Goal: Information Seeking & Learning: Learn about a topic

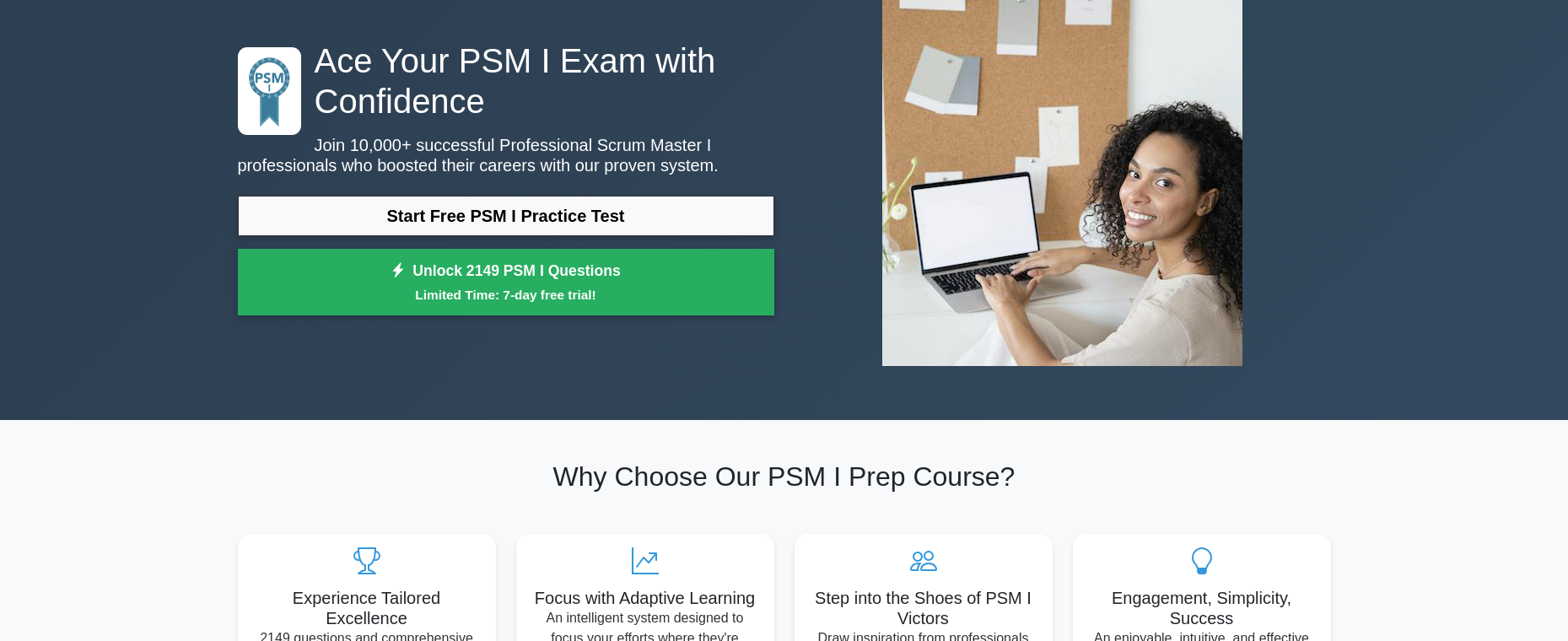
scroll to position [106, 0]
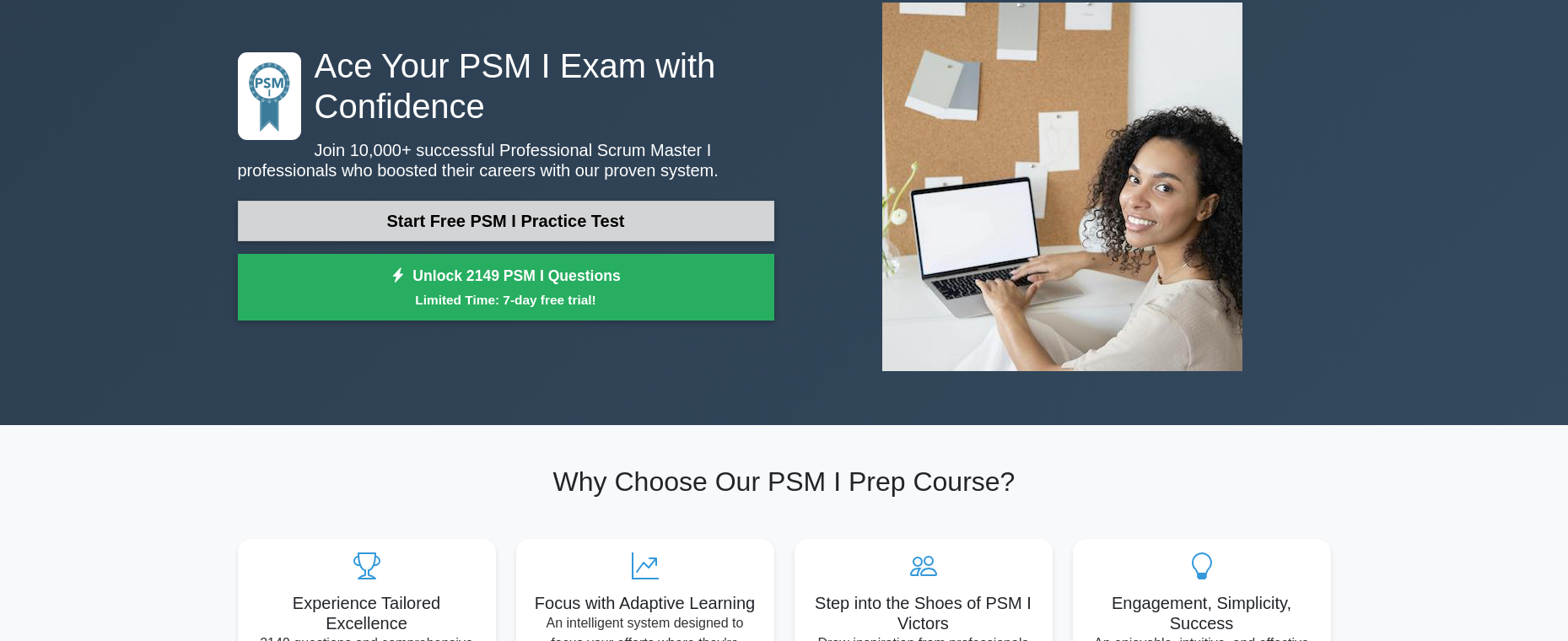
click at [415, 225] on link "Start Free PSM I Practice Test" at bounding box center [505, 221] width 536 height 40
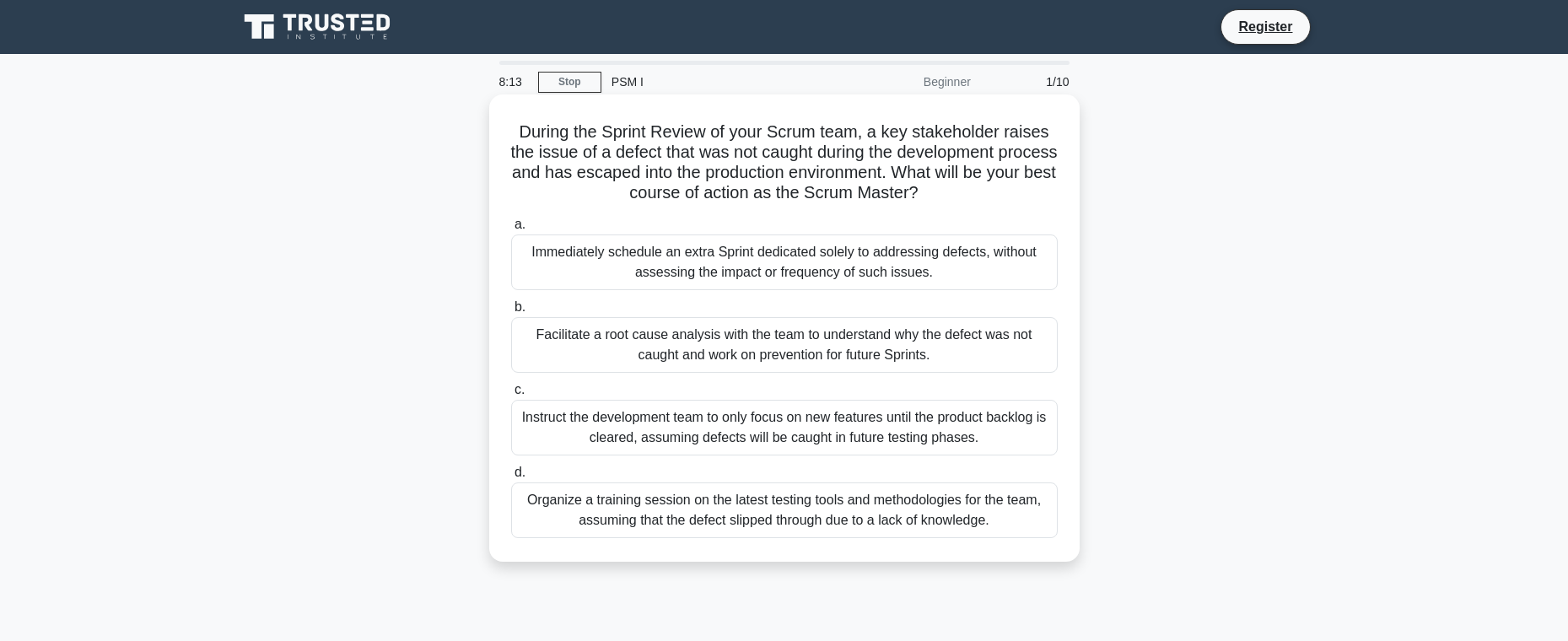
click at [690, 346] on div "Facilitate a root cause analysis with the team to understand why the defect was…" at bounding box center [784, 345] width 546 height 56
click at [511, 313] on input "b. Facilitate a root cause analysis with the team to understand why the defect …" at bounding box center [511, 308] width 0 height 11
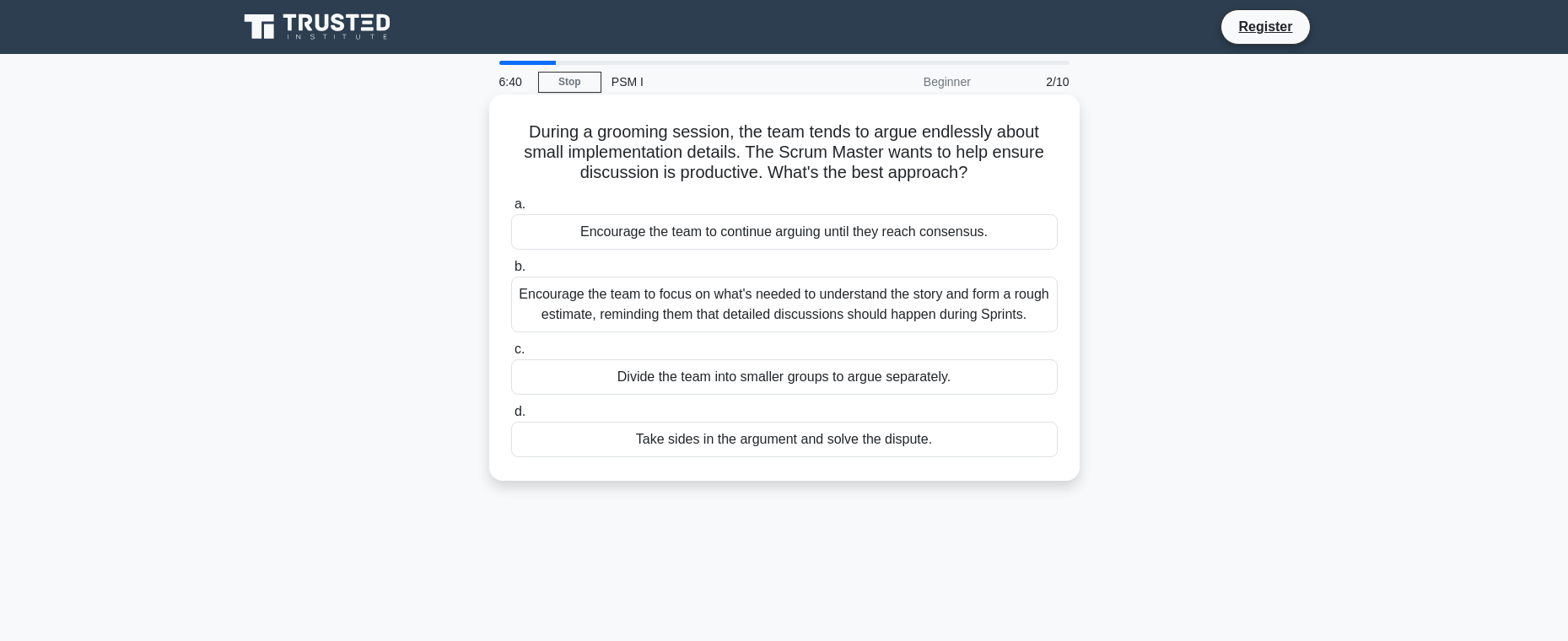
click at [782, 304] on div "Encourage the team to focus on what's needed to understand the story and form a…" at bounding box center [784, 305] width 546 height 56
click at [511, 272] on input "b. Encourage the team to focus on what's needed to understand the story and for…" at bounding box center [511, 268] width 0 height 11
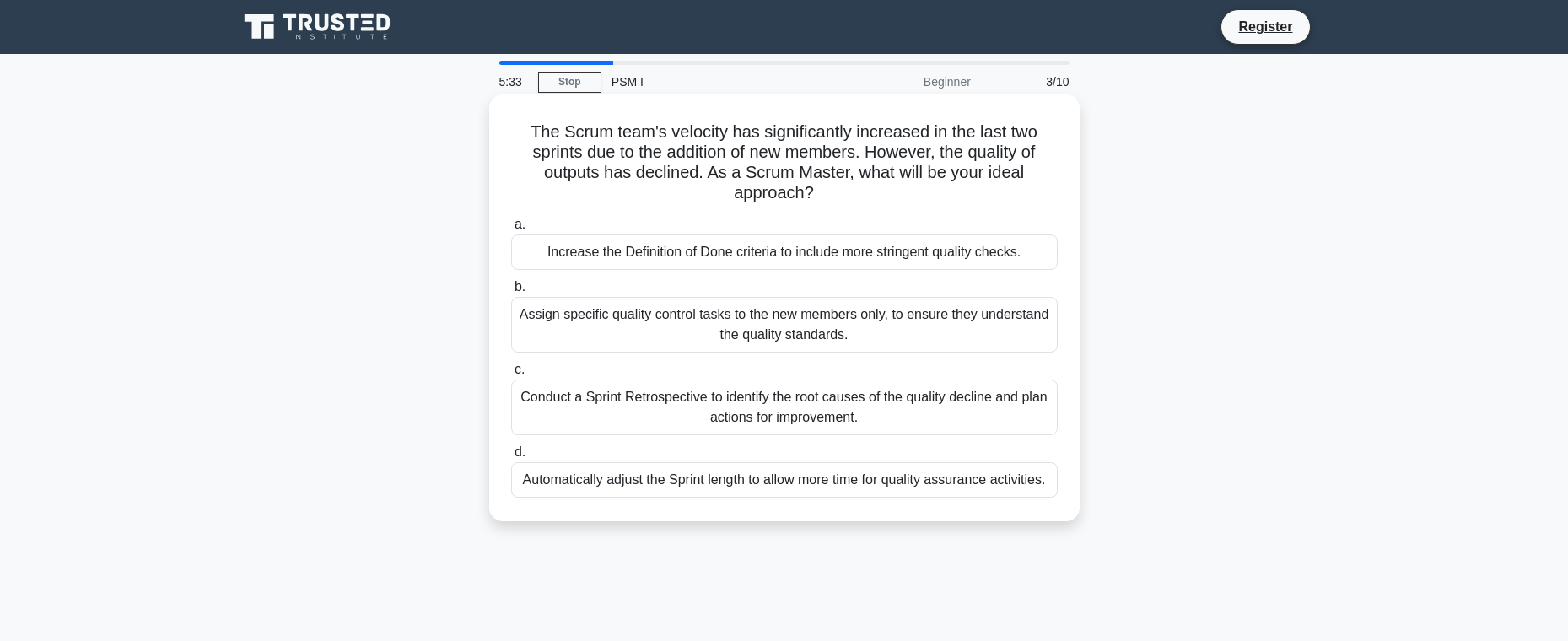
click at [698, 425] on div "Conduct a Sprint Retrospective to identify the root causes of the quality decli…" at bounding box center [784, 408] width 546 height 56
click at [511, 375] on input "c. Conduct a Sprint Retrospective to identify the root causes of the quality de…" at bounding box center [511, 371] width 0 height 11
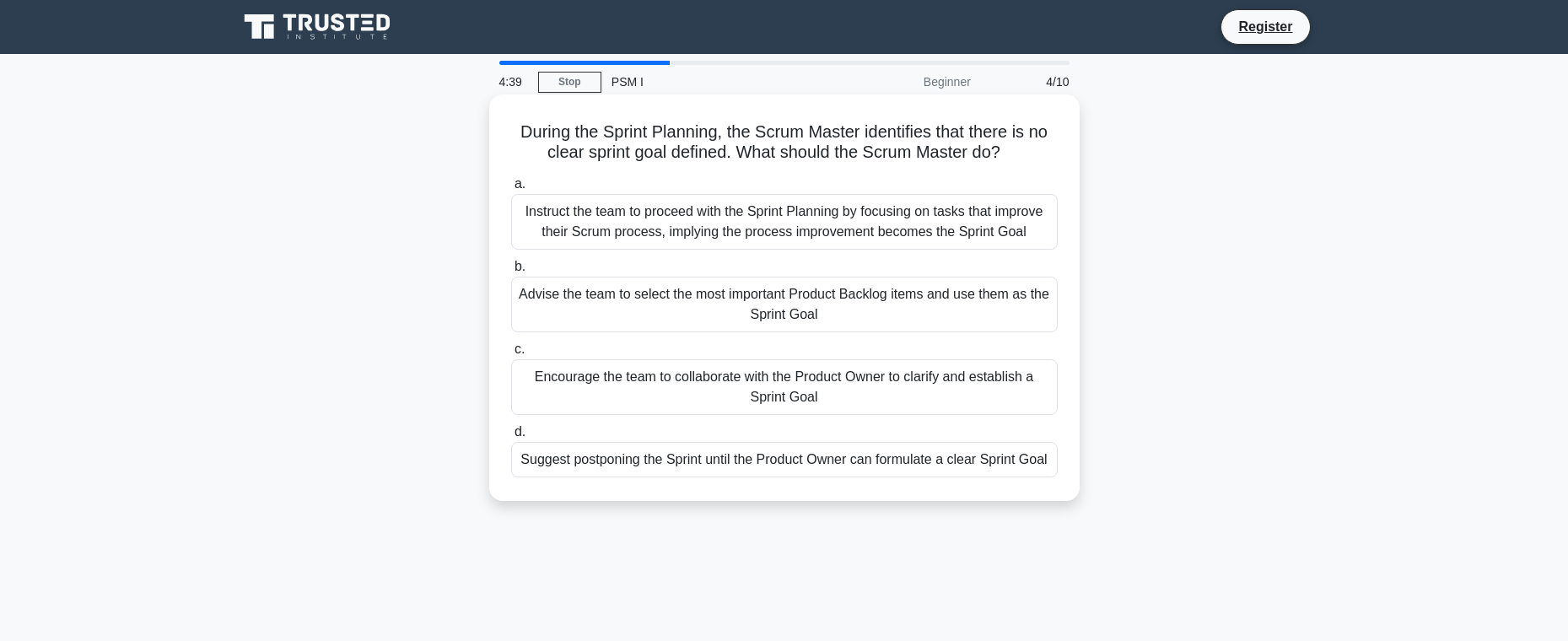
click at [760, 473] on div "Suggest postponing the Sprint until the Product Owner can formulate a clear Spr…" at bounding box center [784, 459] width 546 height 36
click at [511, 438] on input "d. Suggest postponing the Sprint until the Product Owner can formulate a clear …" at bounding box center [511, 432] width 0 height 11
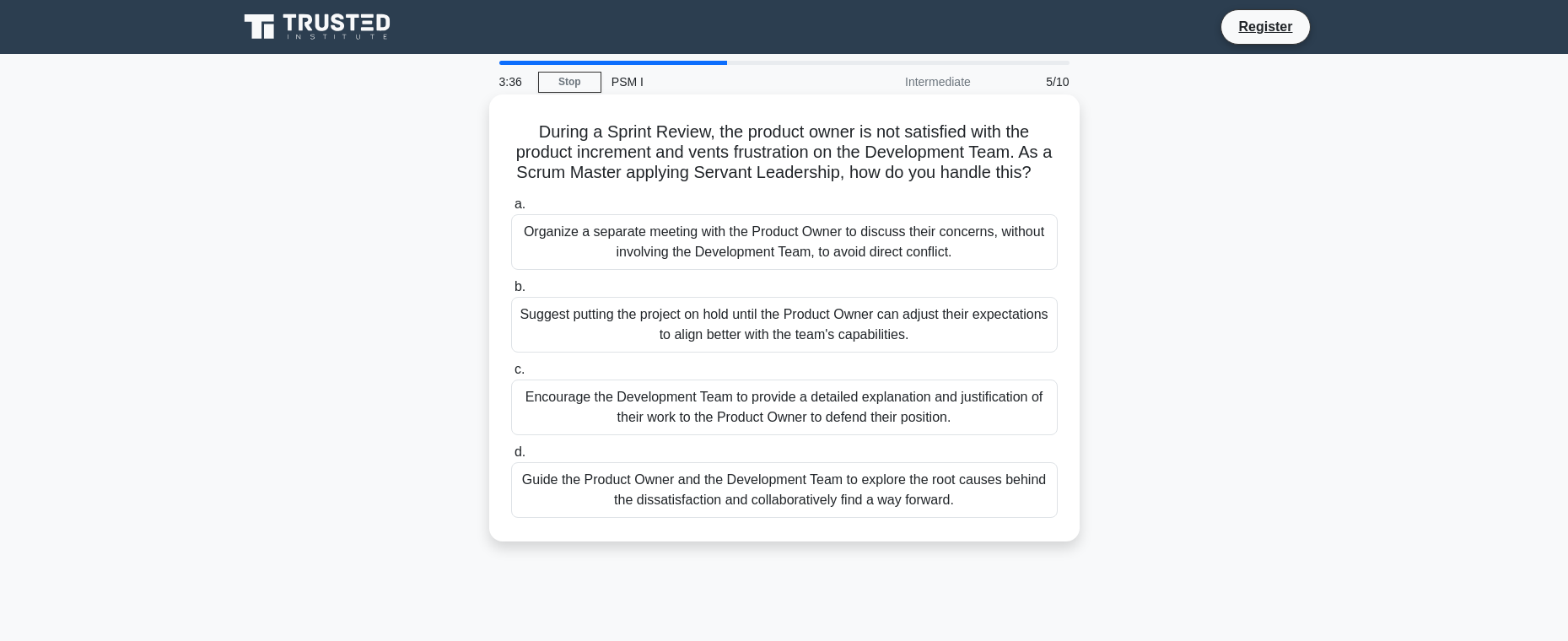
click at [971, 516] on div "Guide the Product Owner and the Development Team to explore the root causes beh…" at bounding box center [784, 490] width 546 height 56
click at [511, 459] on input "d. Guide the Product Owner and the Development Team to explore the root causes …" at bounding box center [511, 453] width 0 height 11
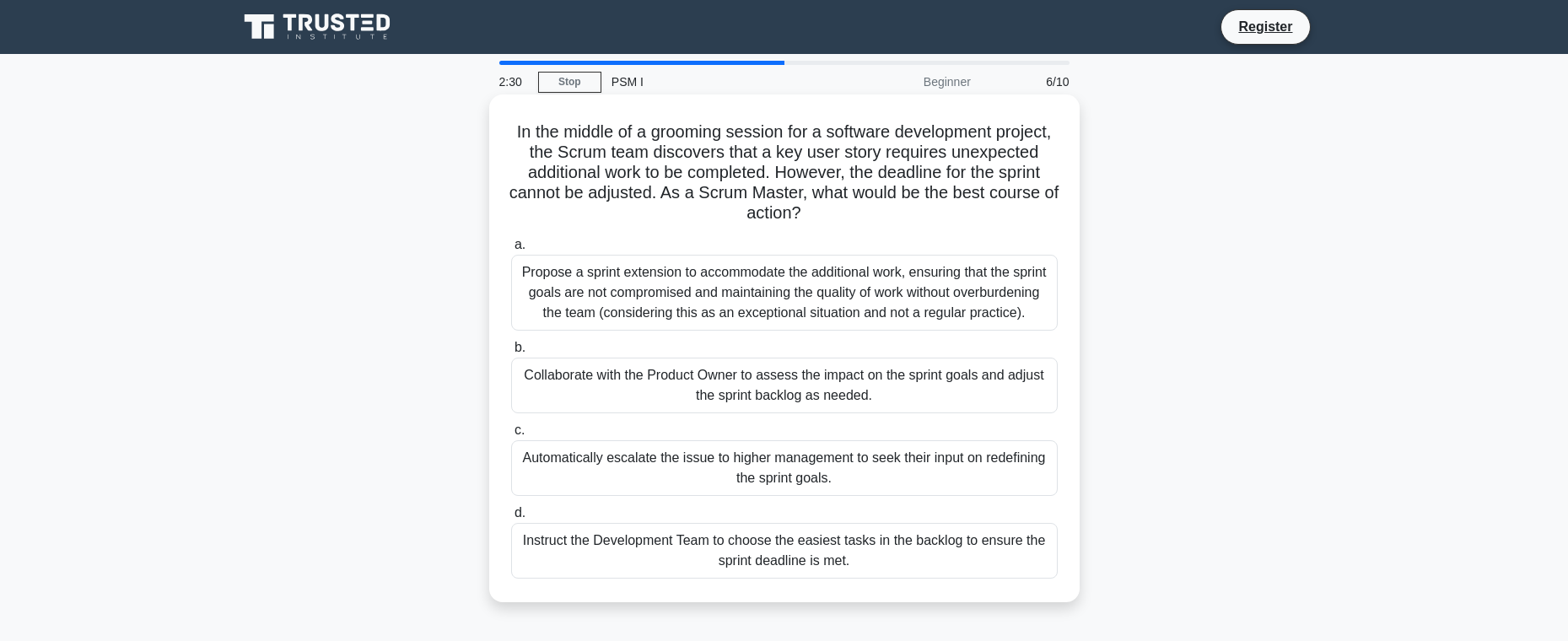
click at [908, 399] on div "Collaborate with the Product Owner to assess the impact on the sprint goals and…" at bounding box center [784, 386] width 546 height 56
click at [511, 354] on input "b. Collaborate with the Product Owner to assess the impact on the sprint goals …" at bounding box center [511, 348] width 0 height 11
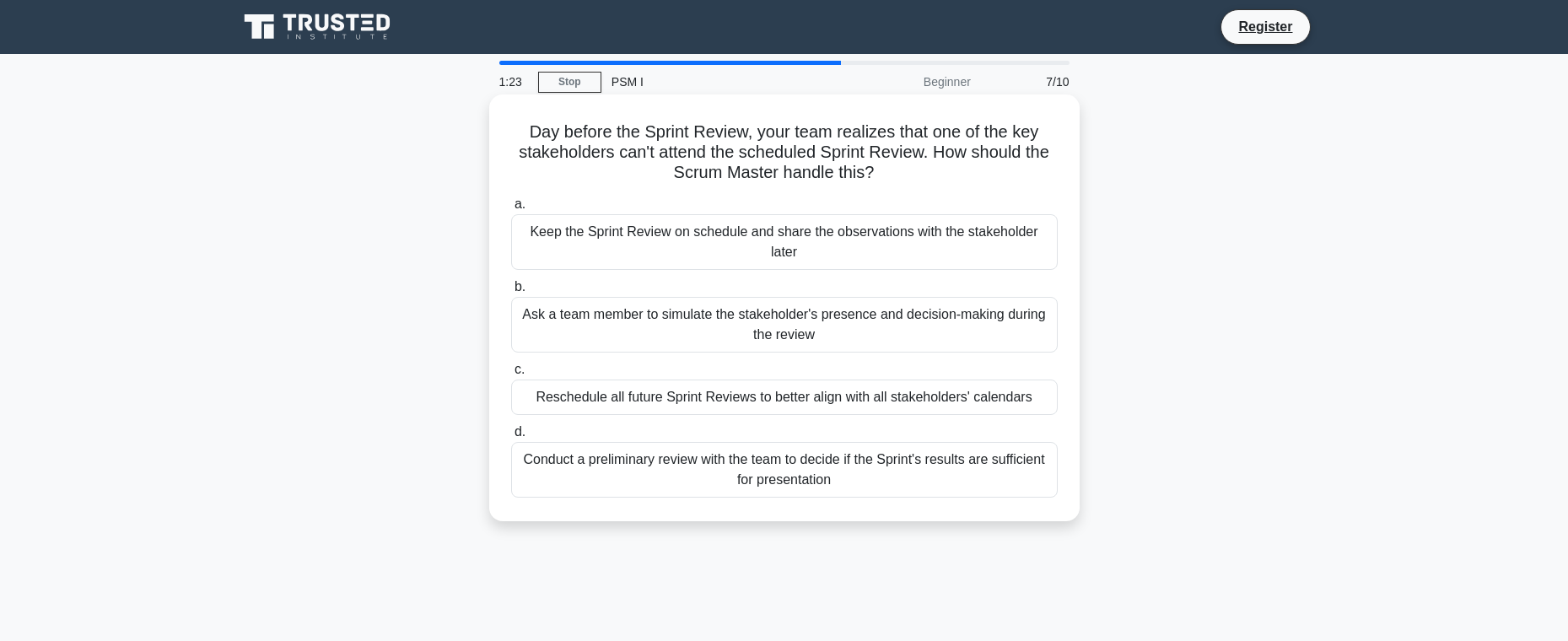
click at [871, 241] on div "Keep the Sprint Review on schedule and share the observations with the stakehol…" at bounding box center [784, 242] width 546 height 56
click at [511, 211] on input "a. Keep the Sprint Review on schedule and share the observations with the stake…" at bounding box center [511, 205] width 0 height 11
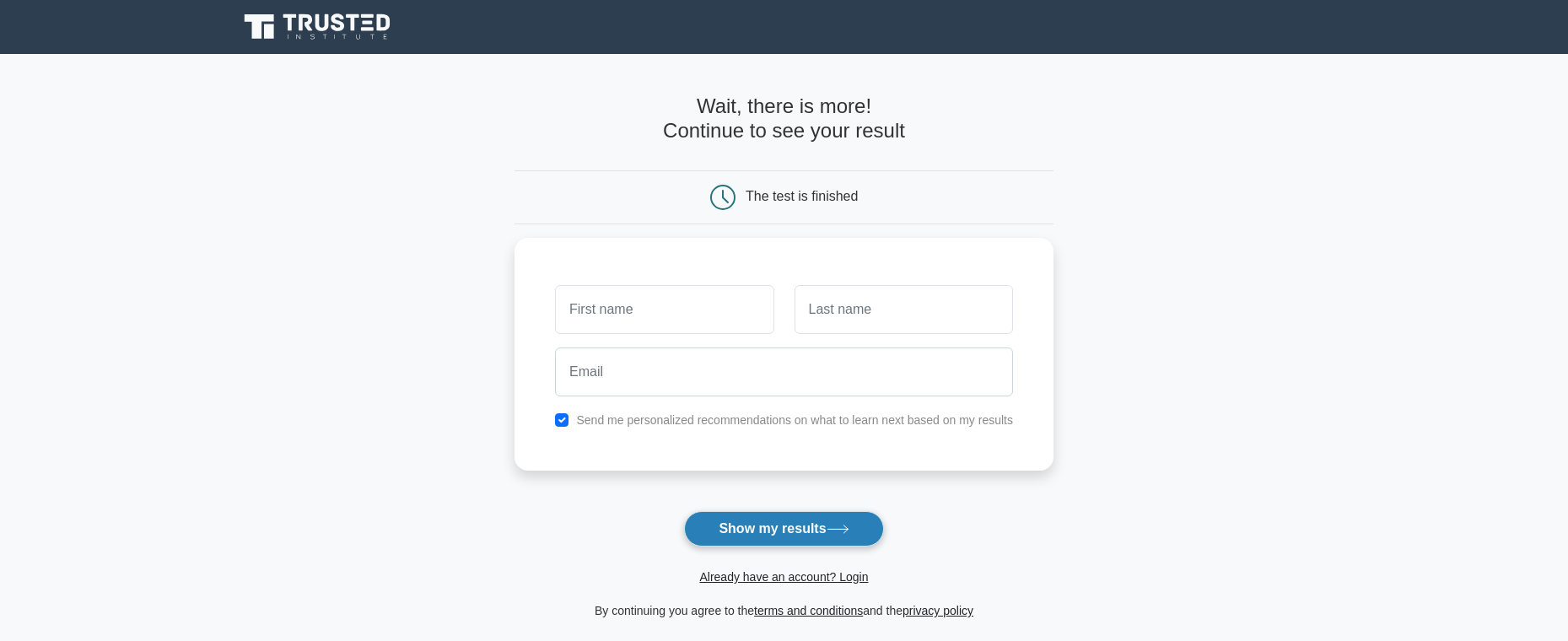
click at [742, 535] on button "Show my results" at bounding box center [783, 529] width 199 height 36
type input "abc"
click at [859, 314] on input "text" at bounding box center [904, 305] width 219 height 49
type input "def"
click at [765, 526] on button "Show my results" at bounding box center [783, 529] width 199 height 36
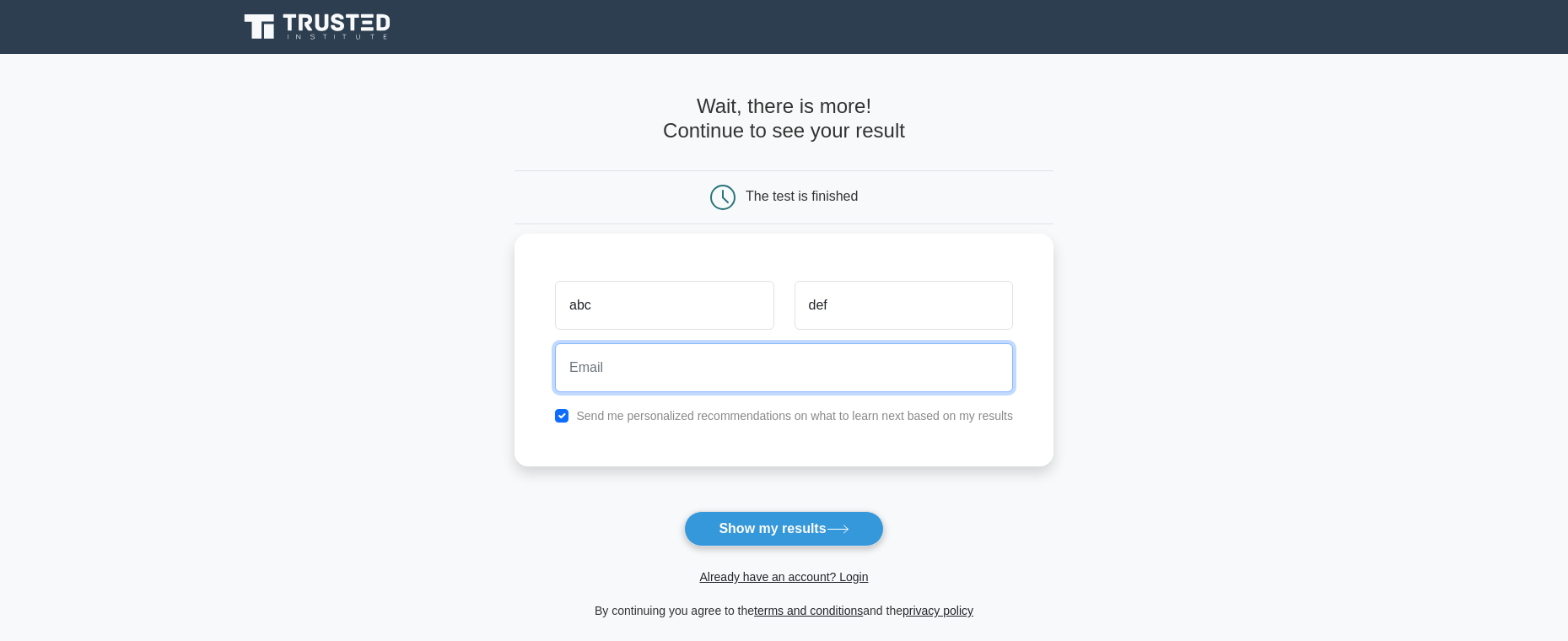
click at [759, 365] on input "email" at bounding box center [784, 368] width 458 height 49
type input "i"
type input "a"
type input "iqhlz7@gmail.com"
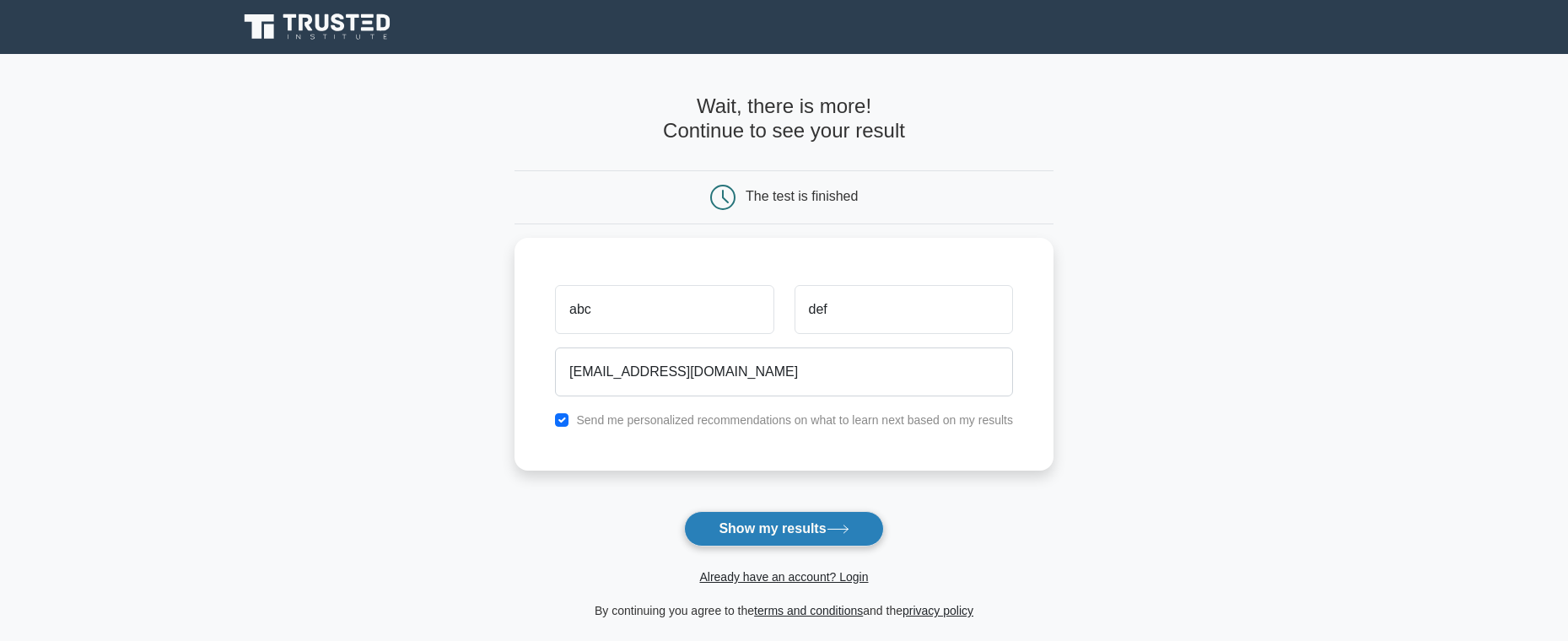
click at [716, 525] on button "Show my results" at bounding box center [783, 529] width 199 height 36
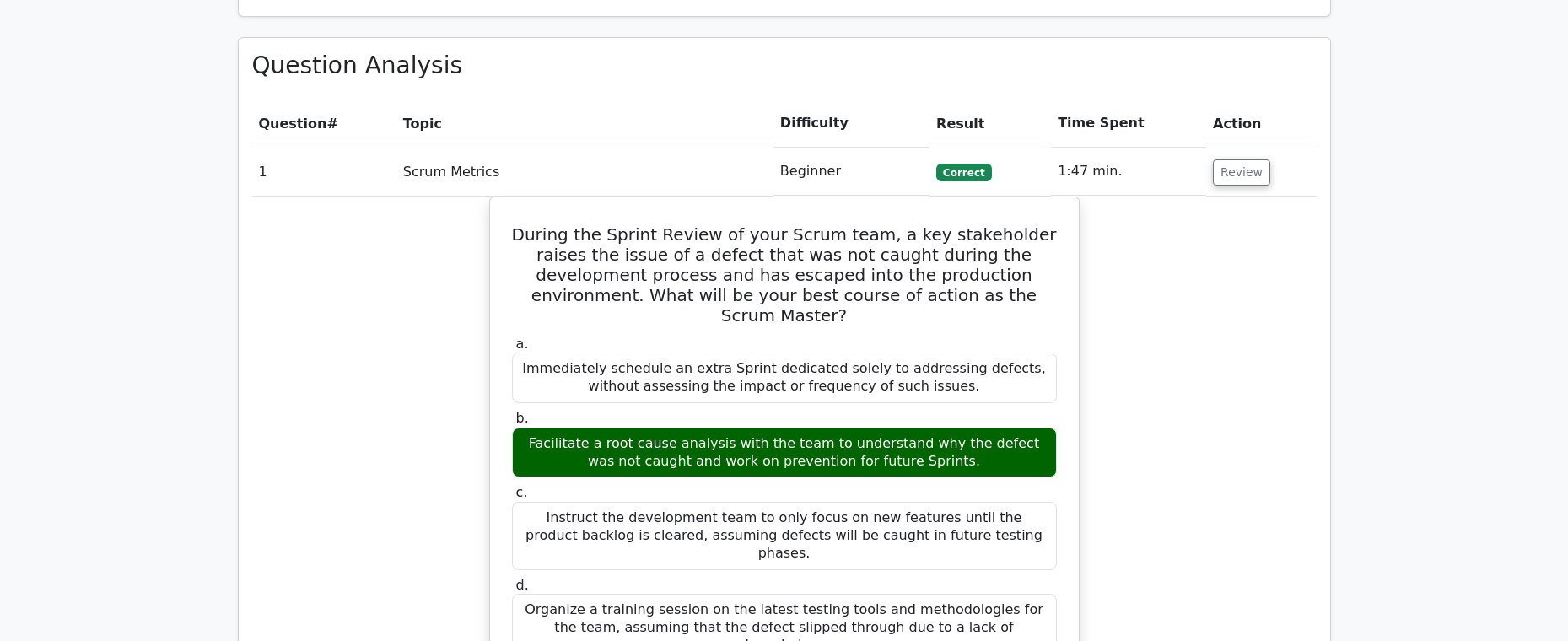
scroll to position [1346, 0]
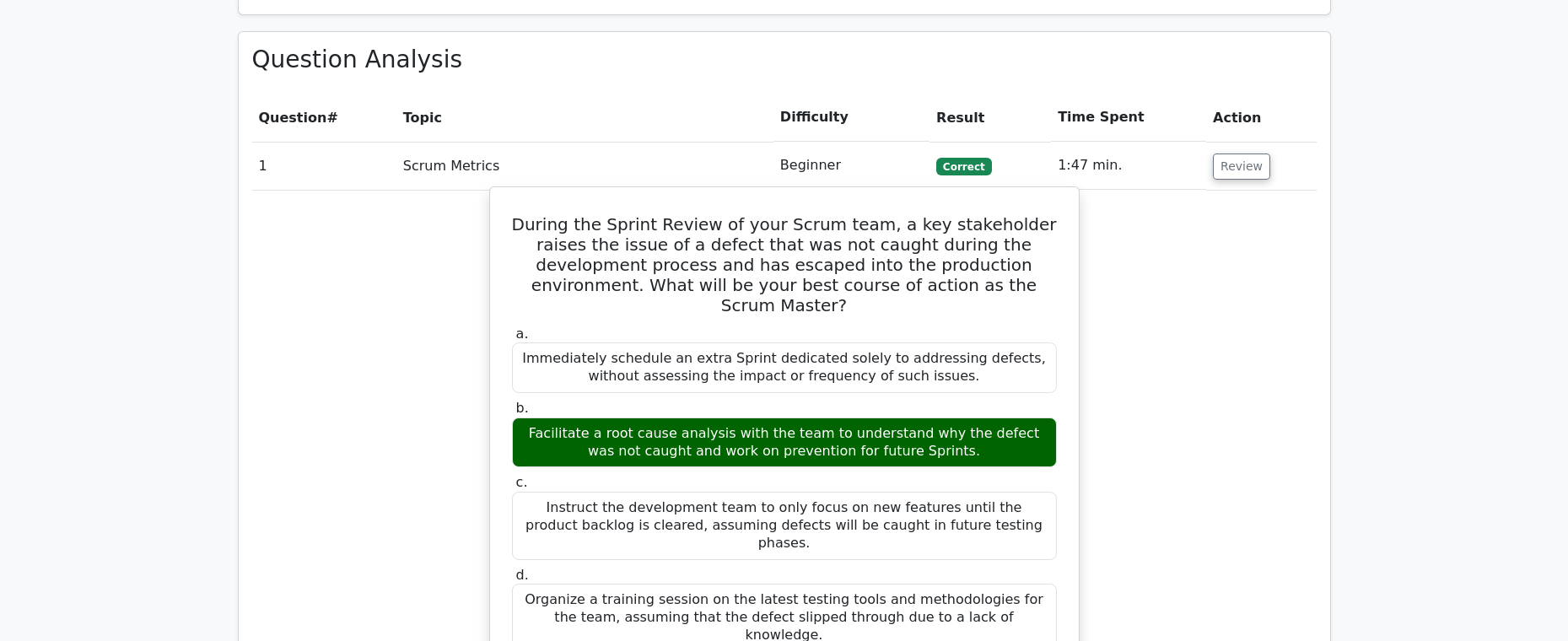
click at [773, 417] on div "Facilitate a root cause analysis with the team to understand why the defect was…" at bounding box center [784, 443] width 544 height 51
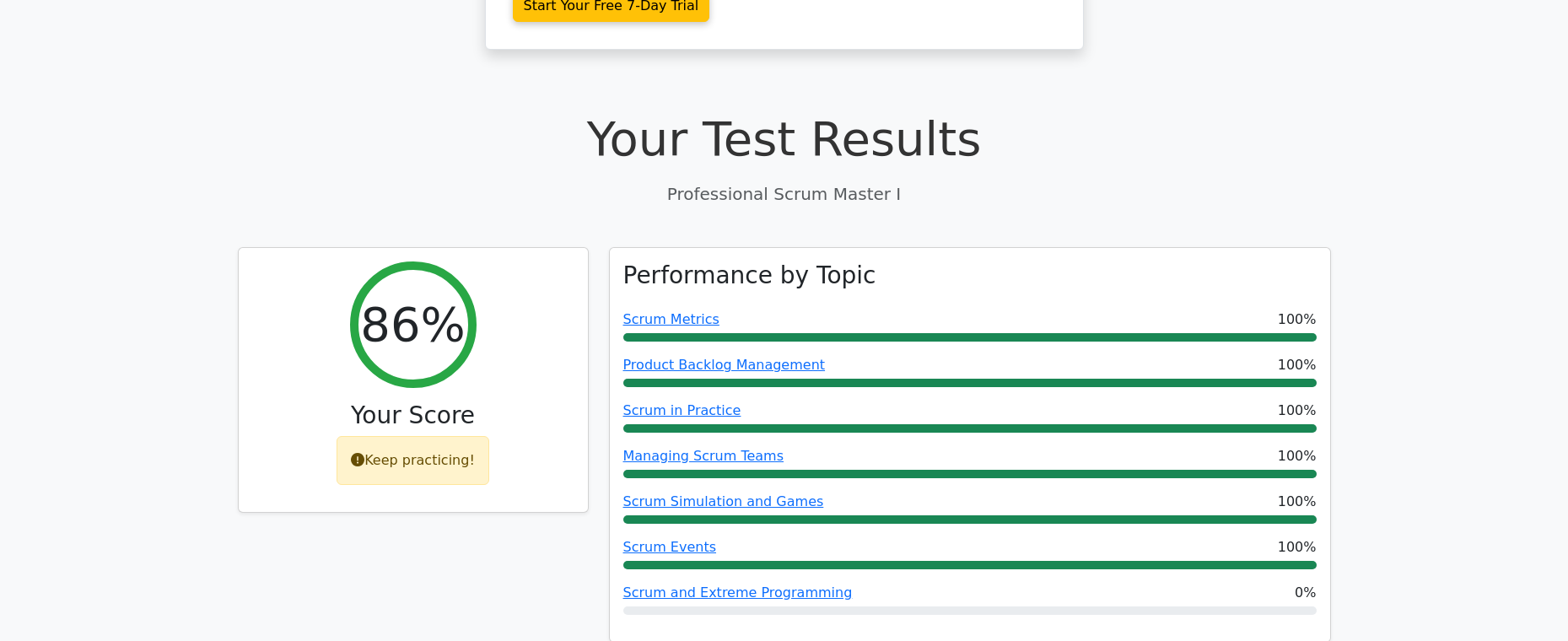
scroll to position [496, 0]
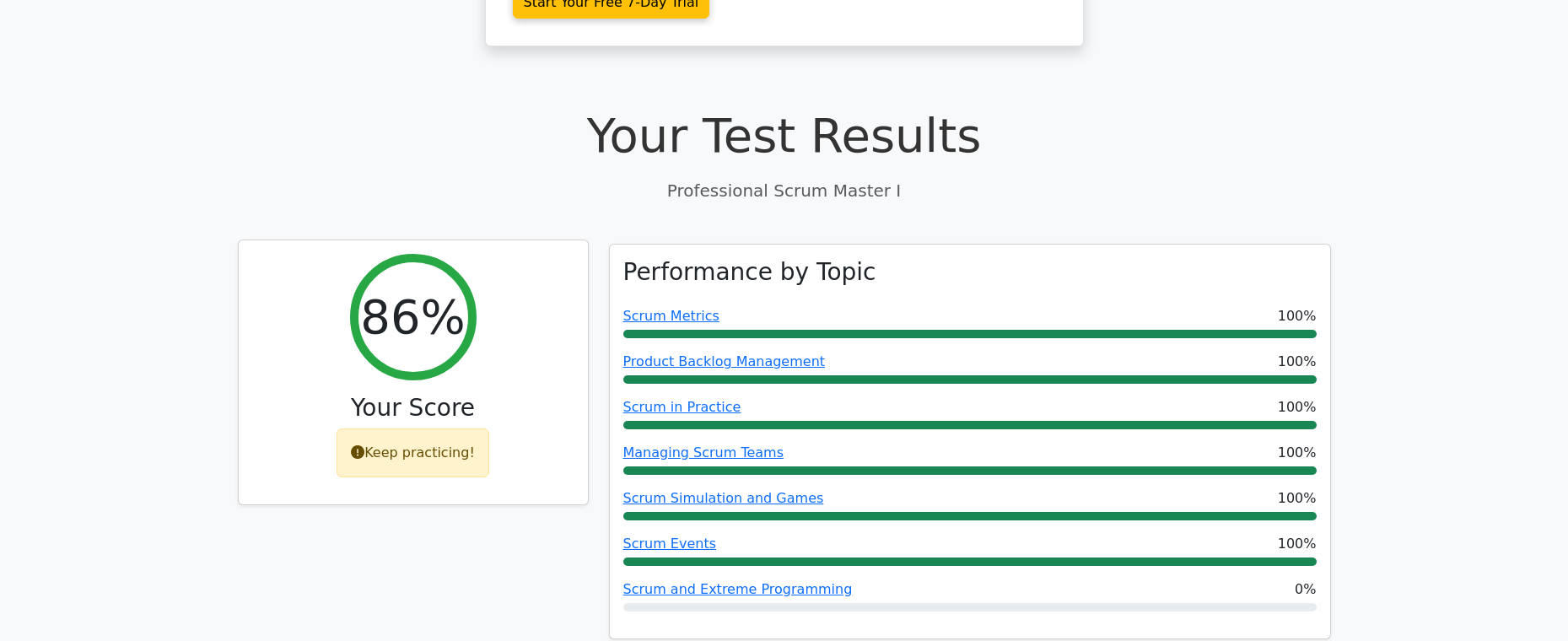
click at [401, 429] on div "Keep practicing!" at bounding box center [413, 453] width 152 height 49
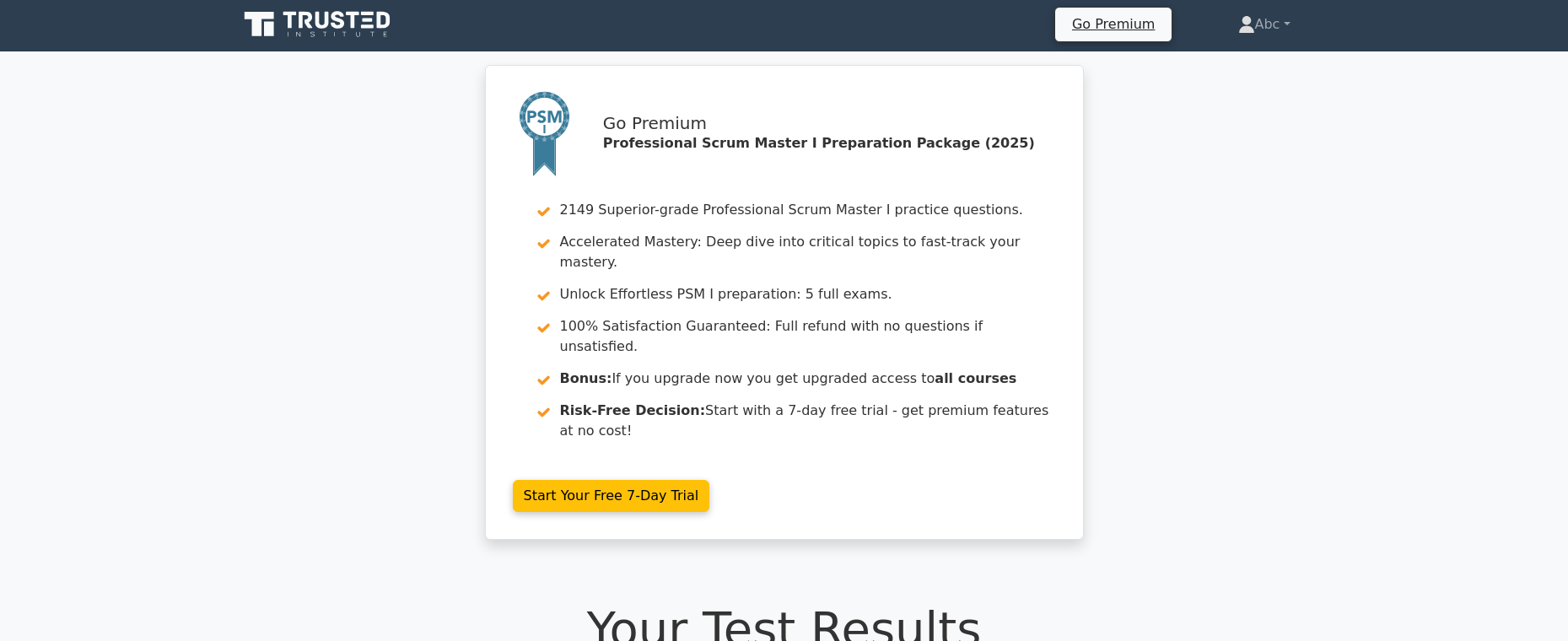
scroll to position [0, 0]
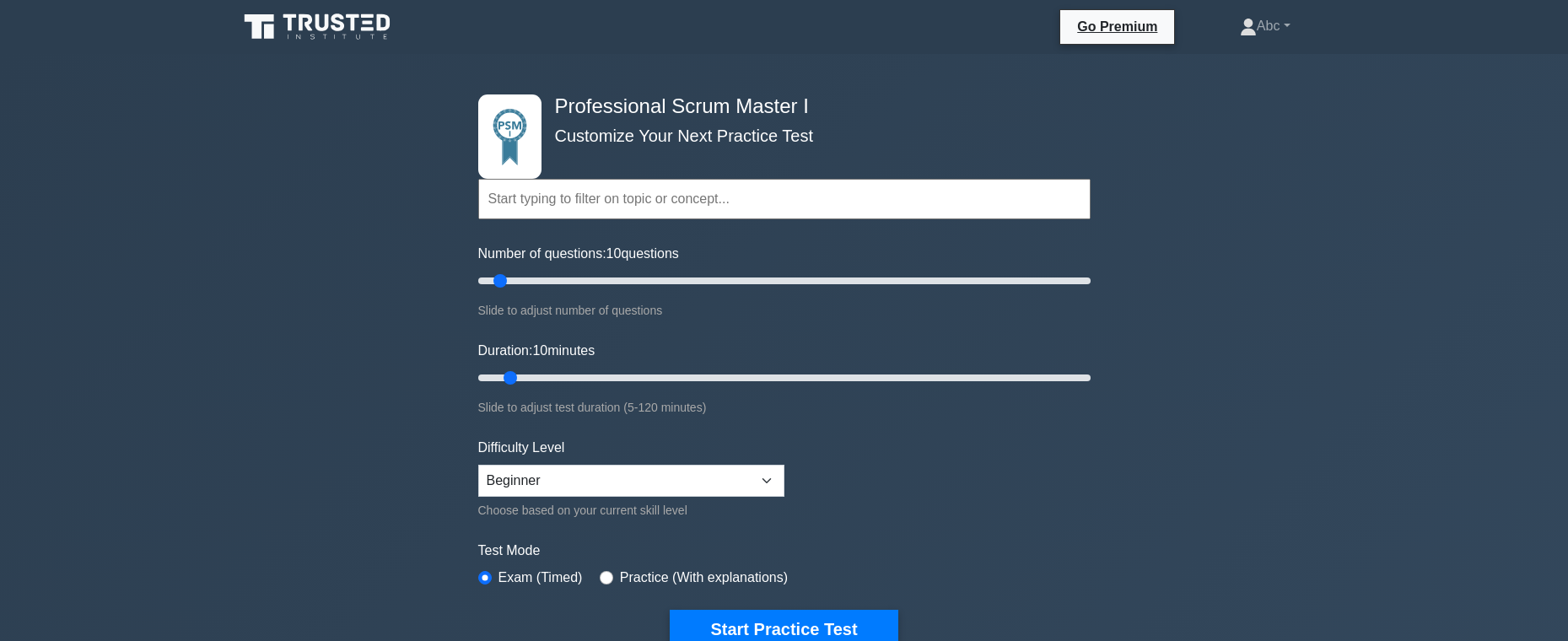
click at [336, 12] on icon at bounding box center [318, 27] width 162 height 32
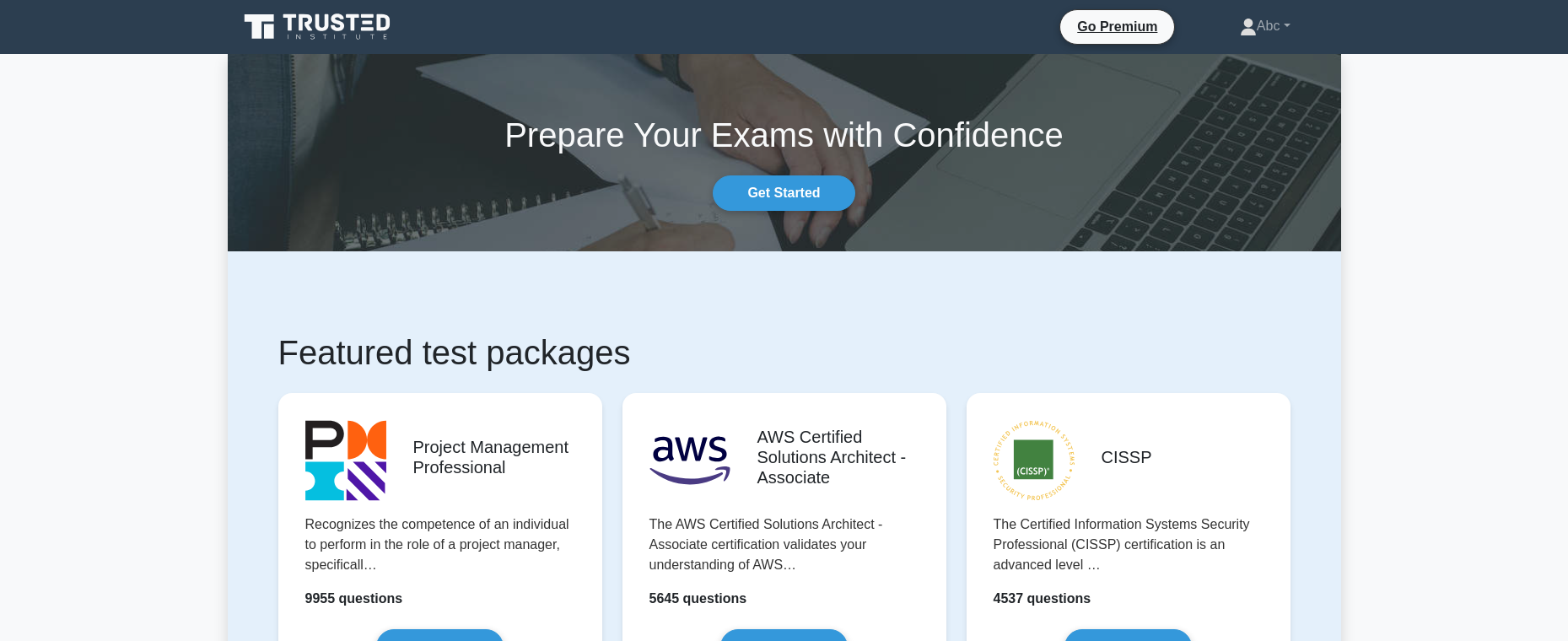
click at [350, 22] on icon at bounding box center [318, 27] width 162 height 32
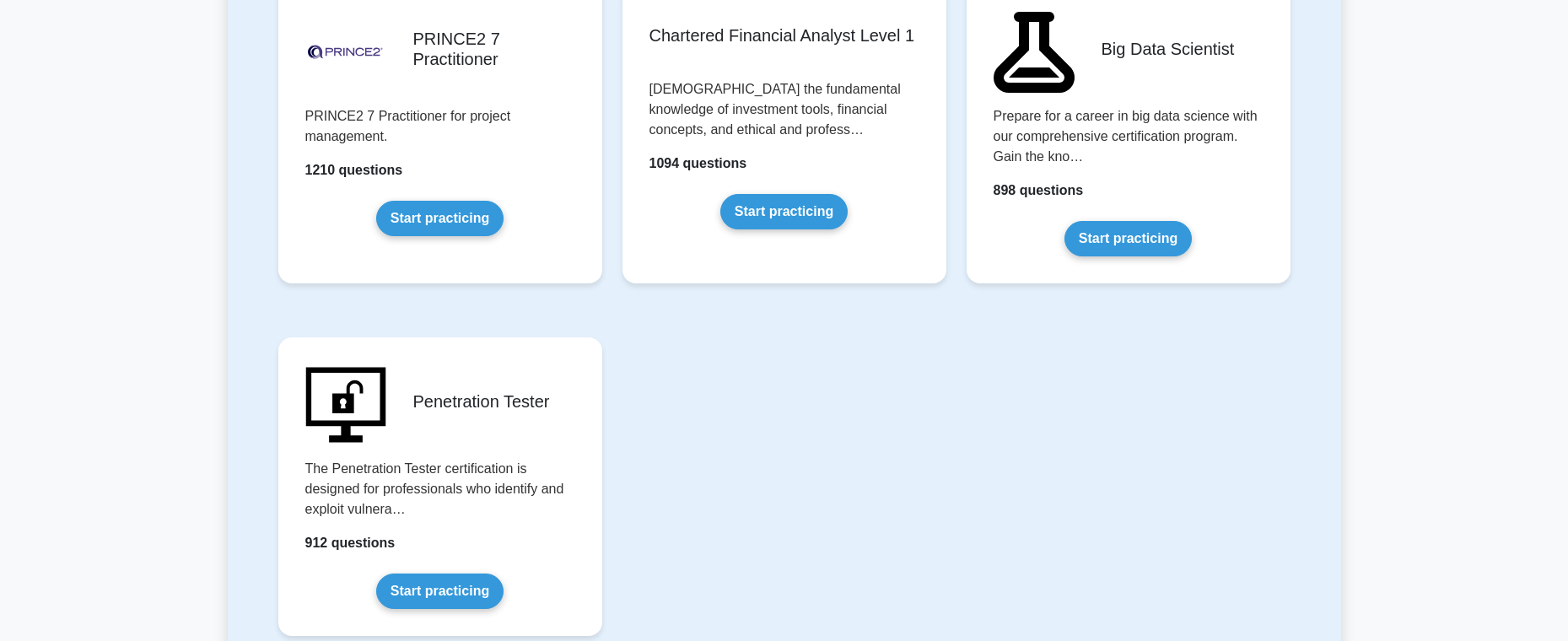
scroll to position [3593, 0]
